Goal: Task Accomplishment & Management: Manage account settings

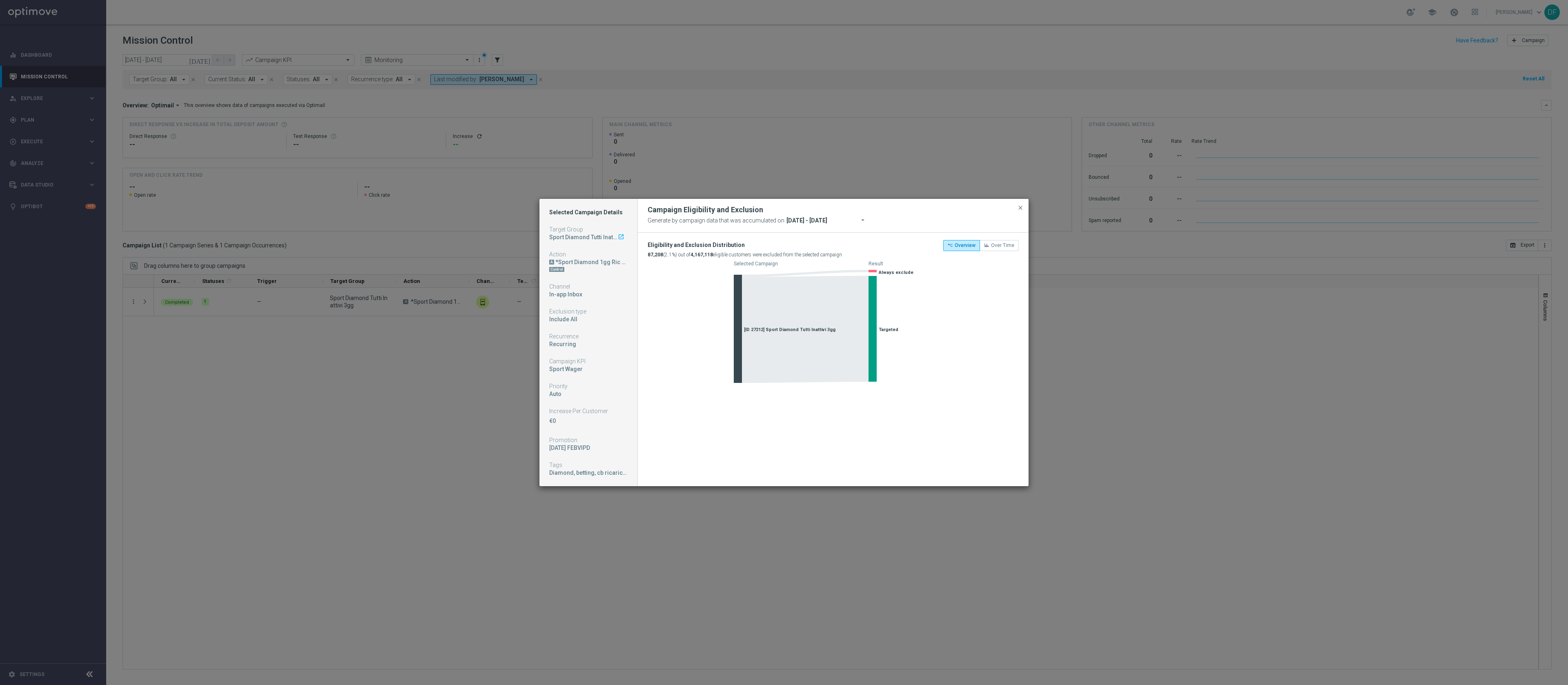
click at [1007, 200] on div "Campaign Eligibility and Exclusion Generate by campaign data that was accumulat…" at bounding box center [833, 216] width 391 height 34
click at [1013, 205] on div "Campaign Eligibility and Exclusion" at bounding box center [833, 210] width 383 height 10
click at [1017, 204] on button "close" at bounding box center [1020, 207] width 8 height 10
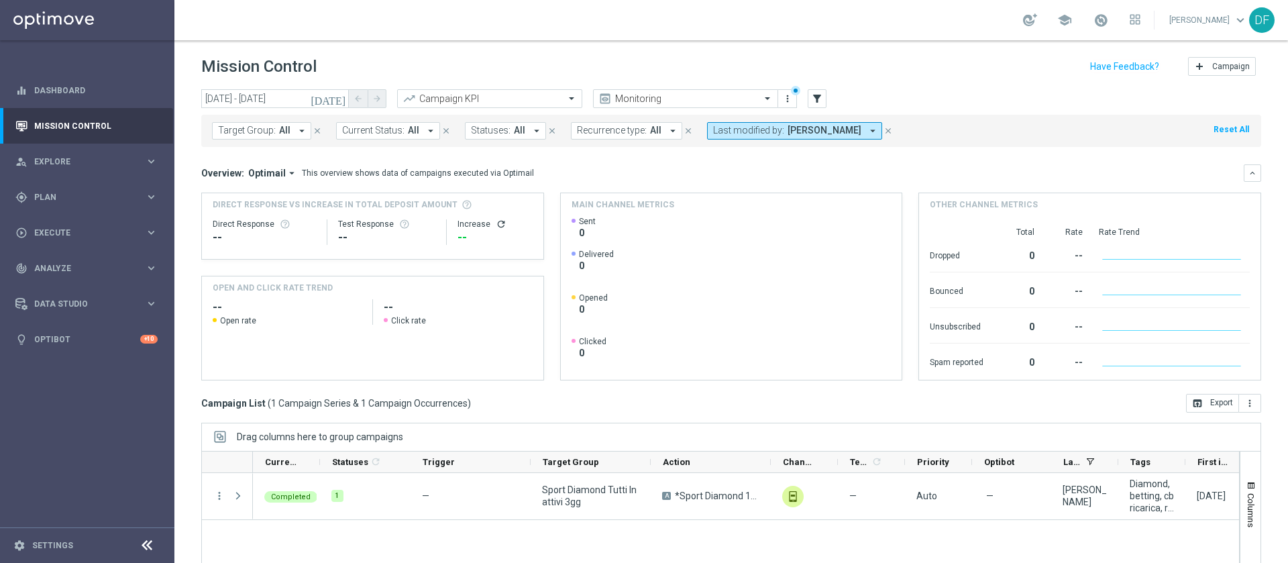
drag, startPoint x: 2269, startPoint y: 1, endPoint x: 15, endPoint y: 475, distance: 2302.7
click at [15, 475] on sidenavbar "equalizer Dashboard Mission Control" at bounding box center [87, 281] width 174 height 563
click at [46, 189] on div "gps_fixed Plan keyboard_arrow_right" at bounding box center [86, 197] width 173 height 36
click at [64, 222] on link "Target Groups" at bounding box center [87, 224] width 105 height 11
